Goal: Download file/media

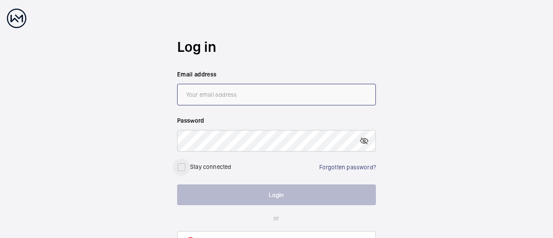
type input "[EMAIL_ADDRESS][DOMAIN_NAME]"
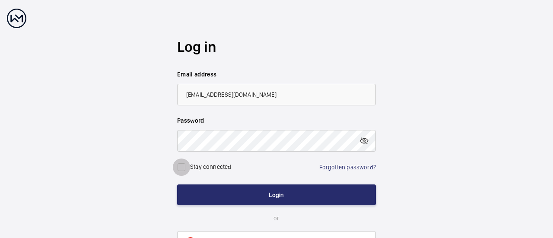
click at [185, 167] on input "checkbox" at bounding box center [181, 166] width 17 height 17
checkbox input "true"
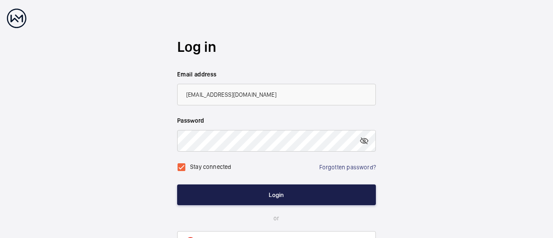
click at [231, 191] on button "Login" at bounding box center [276, 194] width 199 height 21
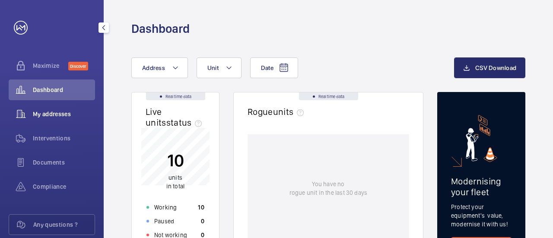
click at [43, 119] on div "My addresses" at bounding box center [52, 114] width 86 height 21
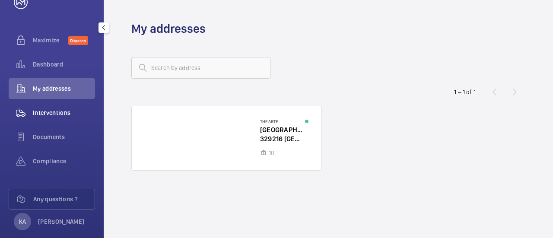
scroll to position [38, 0]
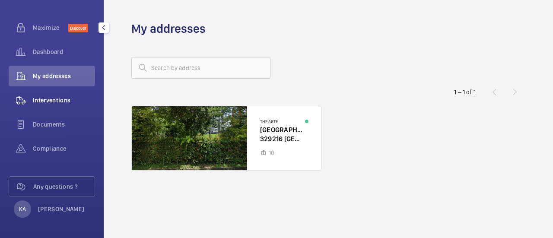
click at [62, 103] on span "Interventions" at bounding box center [64, 100] width 62 height 9
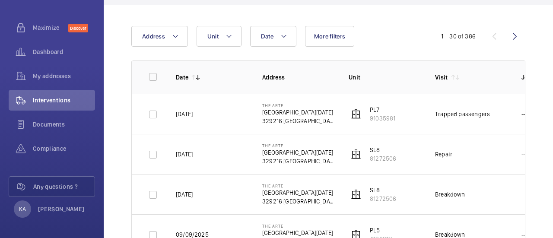
scroll to position [86, 0]
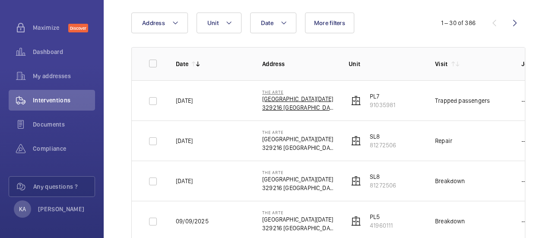
click at [281, 98] on p "[GEOGRAPHIC_DATA][DATE]" at bounding box center [298, 99] width 73 height 9
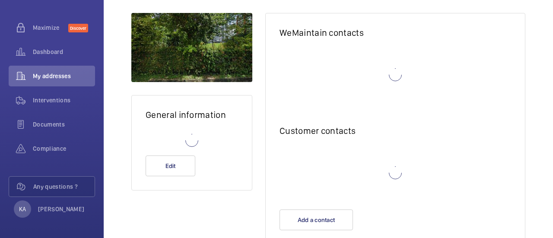
scroll to position [90, 0]
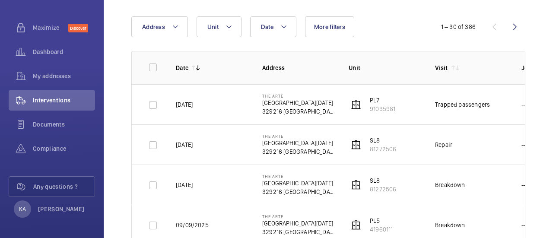
scroll to position [70, 0]
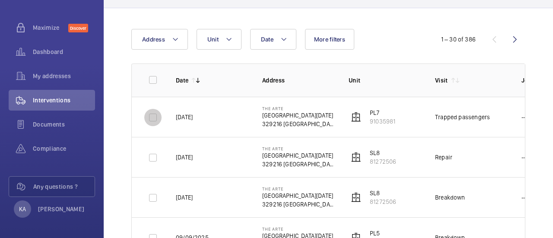
click at [151, 117] on input "checkbox" at bounding box center [152, 117] width 17 height 17
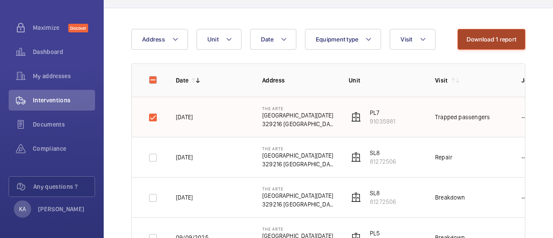
click at [481, 44] on button "Download 1 report" at bounding box center [491, 39] width 68 height 21
click at [155, 119] on input "checkbox" at bounding box center [152, 117] width 17 height 17
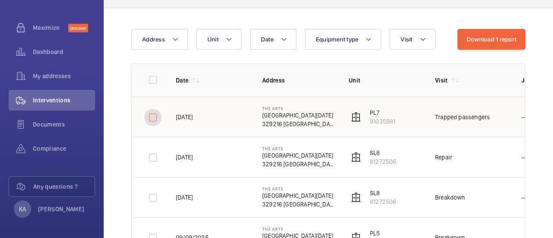
checkbox input "false"
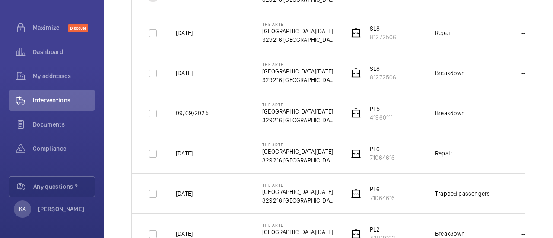
scroll to position [199, 0]
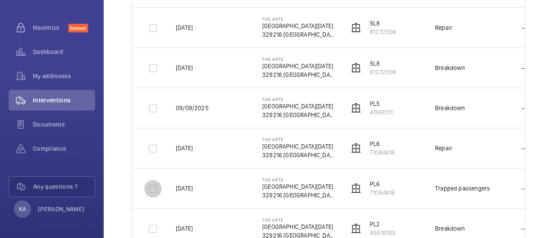
click at [155, 190] on input "checkbox" at bounding box center [152, 188] width 17 height 17
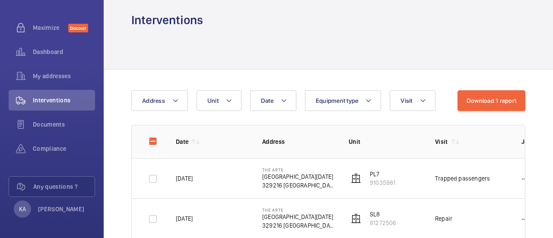
scroll to position [0, 0]
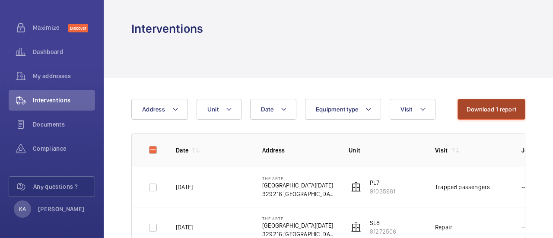
click at [497, 103] on button "Download 1 report" at bounding box center [491, 109] width 68 height 21
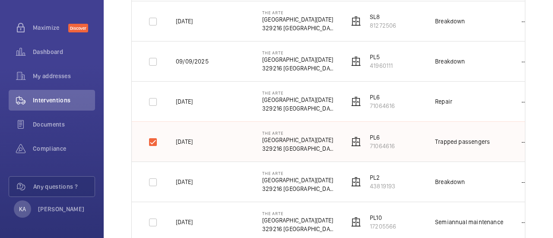
scroll to position [259, 0]
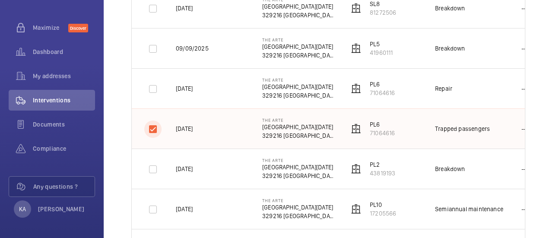
click at [154, 132] on input "checkbox" at bounding box center [152, 128] width 17 height 17
checkbox input "false"
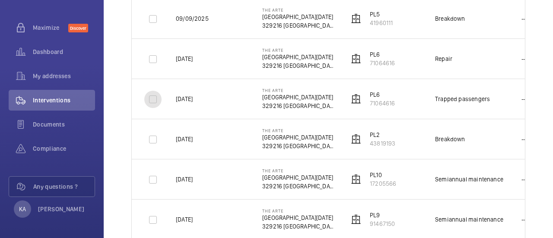
scroll to position [302, 0]
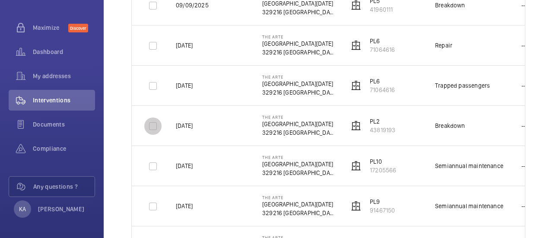
click at [154, 130] on input "checkbox" at bounding box center [152, 125] width 17 height 17
checkbox input "true"
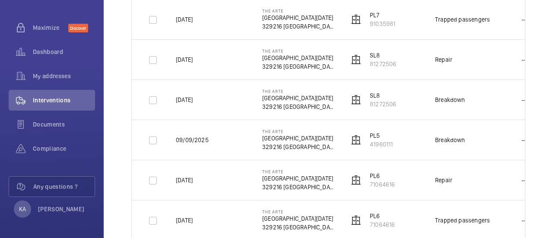
scroll to position [86, 0]
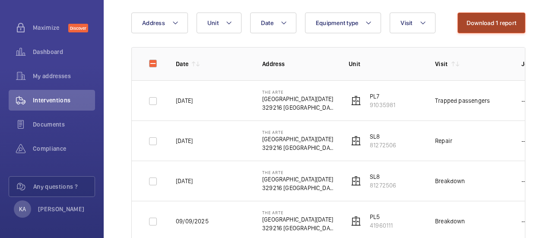
click at [478, 17] on button "Download 1 report" at bounding box center [491, 23] width 68 height 21
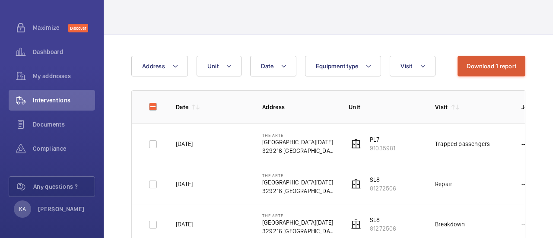
scroll to position [0, 0]
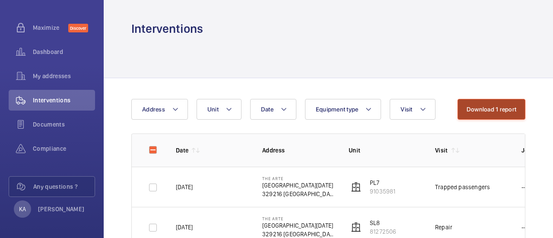
click at [495, 110] on button "Download 1 report" at bounding box center [491, 109] width 68 height 21
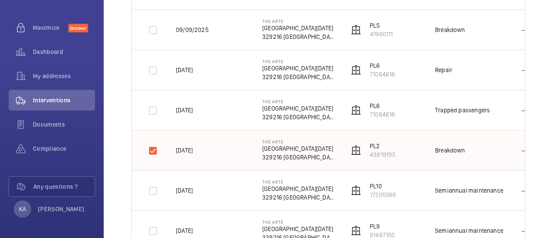
scroll to position [259, 0]
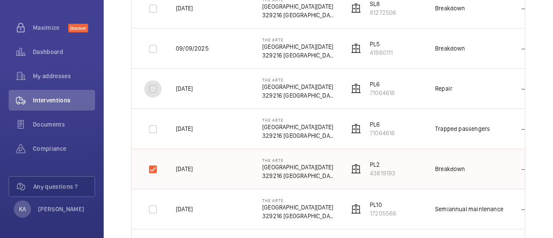
click at [156, 85] on input "checkbox" at bounding box center [152, 88] width 17 height 17
checkbox input "true"
click at [152, 131] on input "checkbox" at bounding box center [152, 128] width 17 height 17
checkbox input "true"
click at [153, 167] on input "checkbox" at bounding box center [152, 169] width 17 height 17
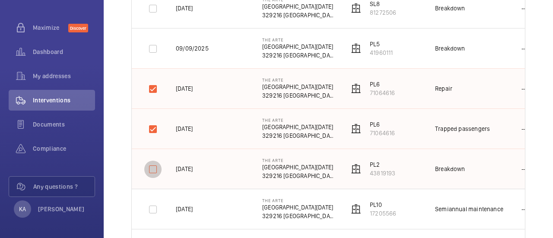
checkbox input "false"
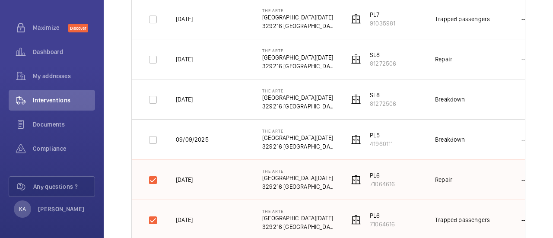
scroll to position [86, 0]
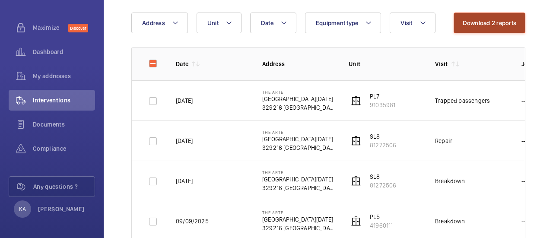
click at [493, 28] on button "Download 2 reports" at bounding box center [489, 23] width 72 height 21
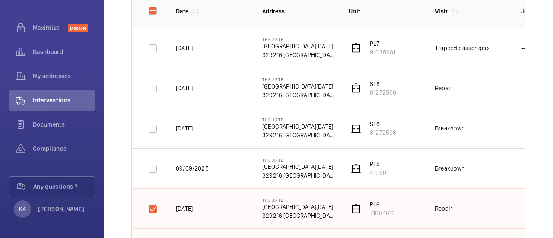
scroll to position [173, 0]
